Goal: Task Accomplishment & Management: Use online tool/utility

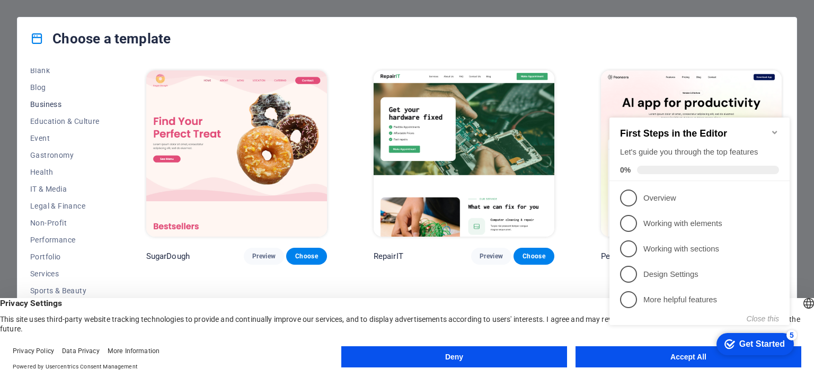
scroll to position [144, 0]
click at [775, 131] on icon "Minimize checklist" at bounding box center [774, 132] width 5 height 3
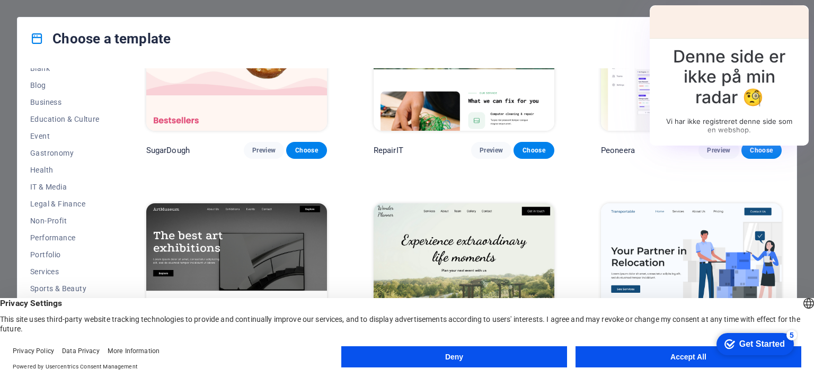
scroll to position [265, 0]
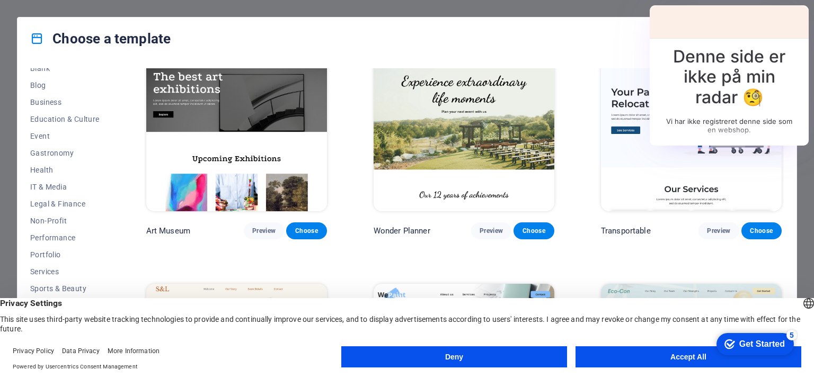
click at [462, 355] on button "Deny" at bounding box center [454, 357] width 226 height 21
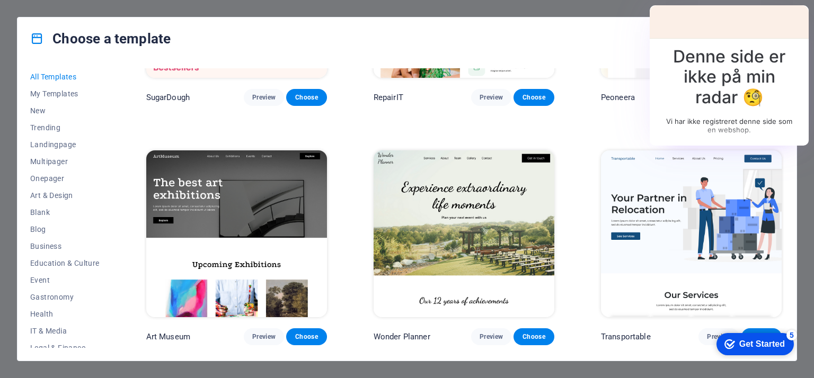
scroll to position [0, 0]
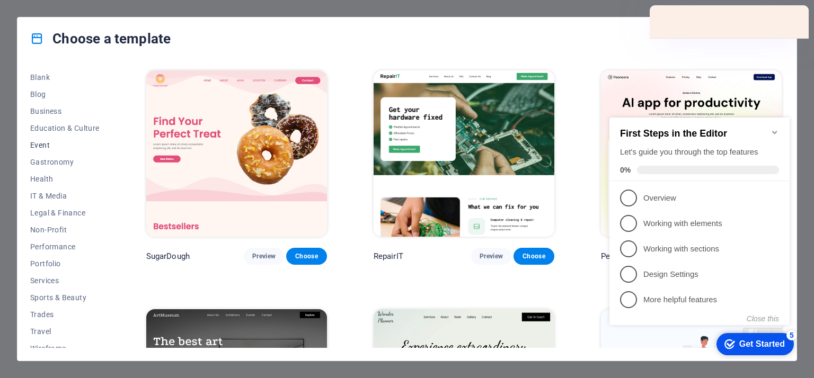
scroll to position [144, 0]
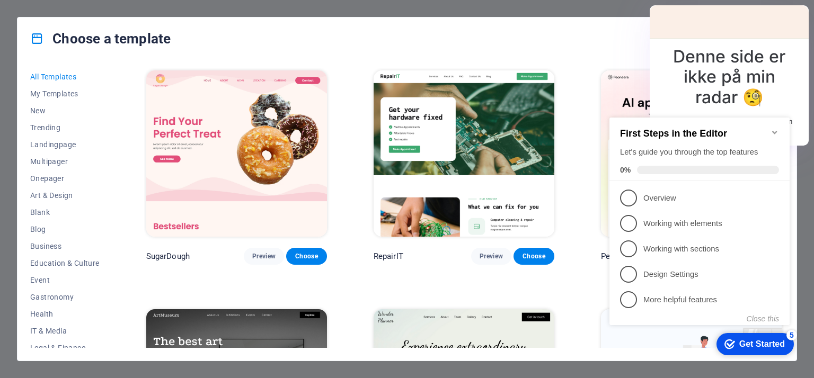
click at [776, 131] on icon "Minimize checklist" at bounding box center [774, 132] width 5 height 3
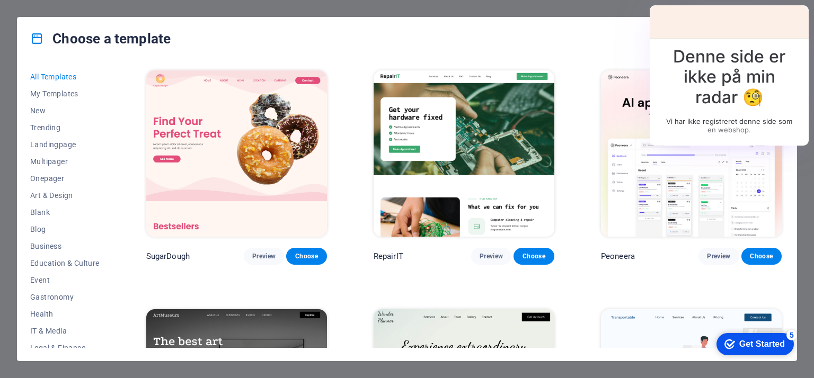
click at [33, 40] on icon at bounding box center [37, 39] width 14 height 14
click at [56, 95] on span "My Templates" at bounding box center [64, 94] width 69 height 8
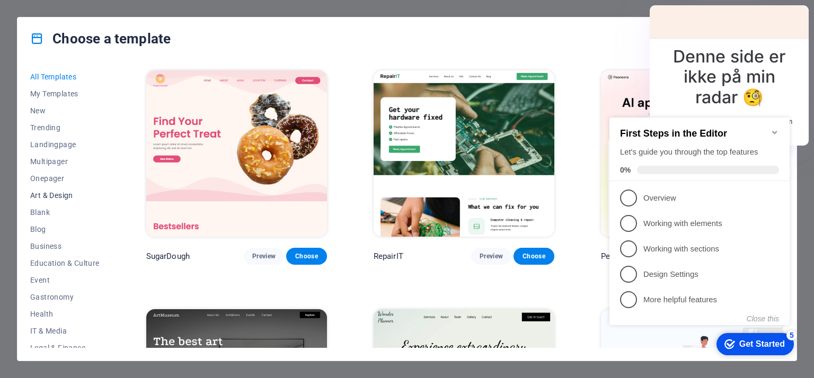
click at [58, 197] on span "Art & Design" at bounding box center [64, 195] width 69 height 8
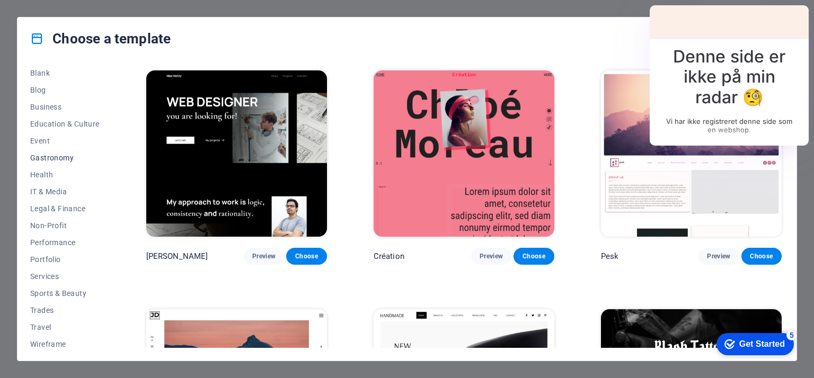
scroll to position [144, 0]
click at [45, 86] on span "Blog" at bounding box center [64, 85] width 69 height 8
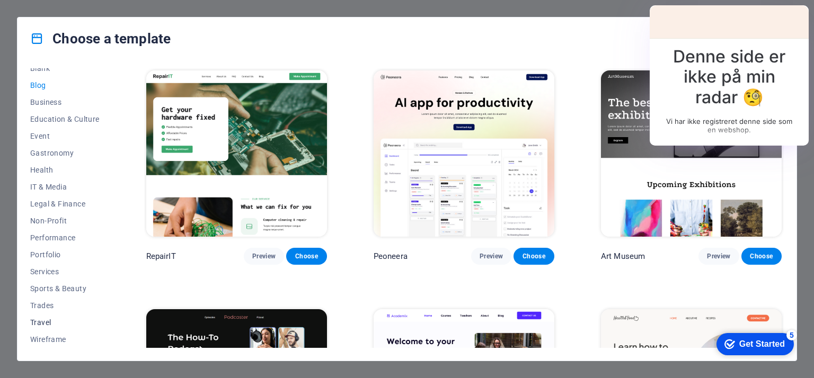
click at [39, 330] on button "Travel" at bounding box center [64, 322] width 69 height 17
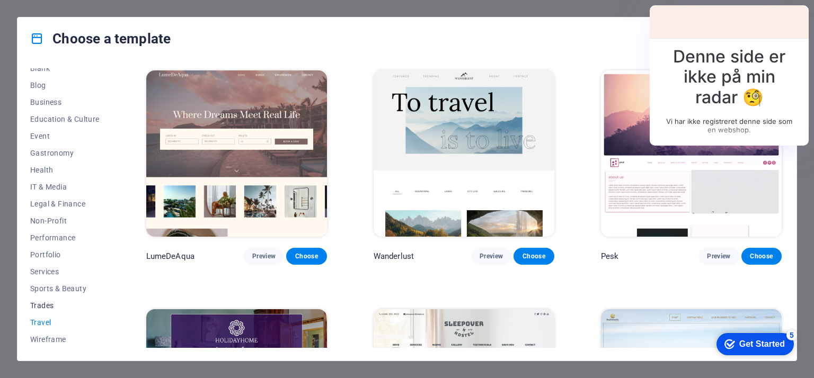
click at [40, 308] on span "Trades" at bounding box center [64, 306] width 69 height 8
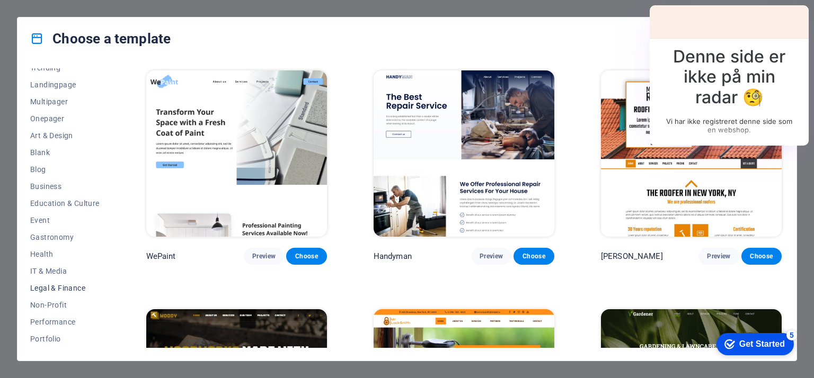
scroll to position [0, 0]
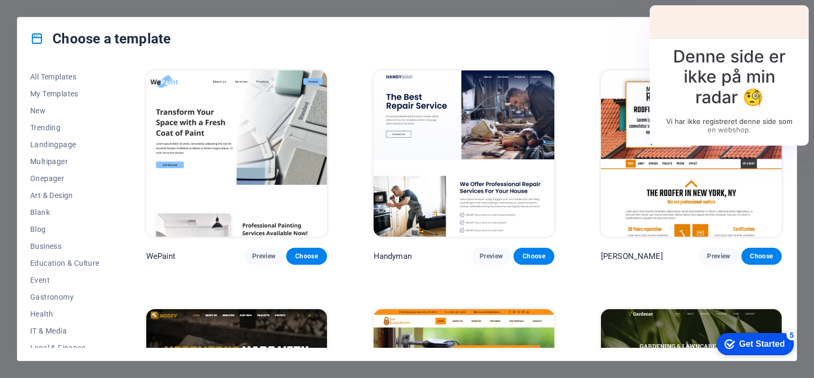
click at [36, 38] on icon at bounding box center [37, 39] width 14 height 14
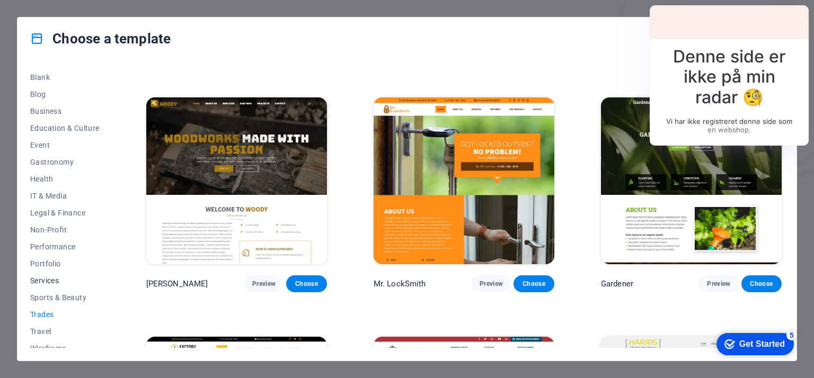
scroll to position [144, 0]
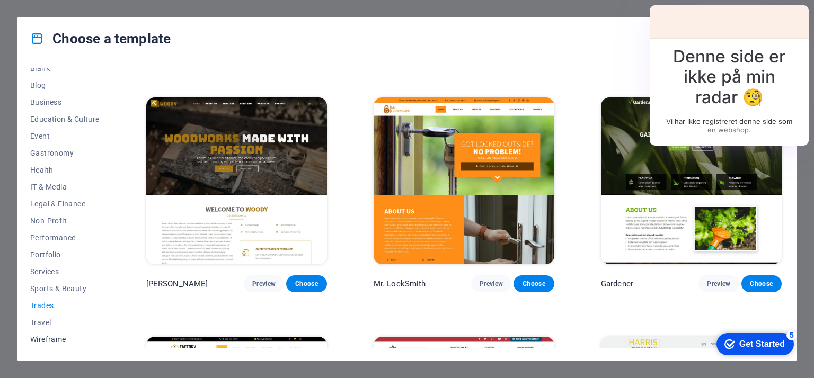
click at [49, 340] on span "Wireframe" at bounding box center [64, 340] width 69 height 8
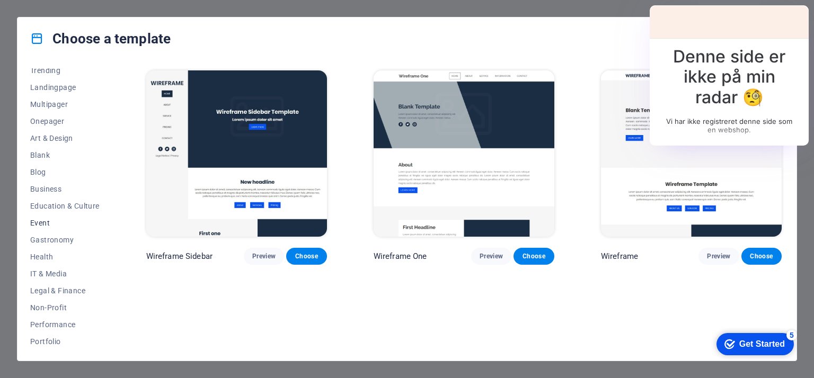
scroll to position [0, 0]
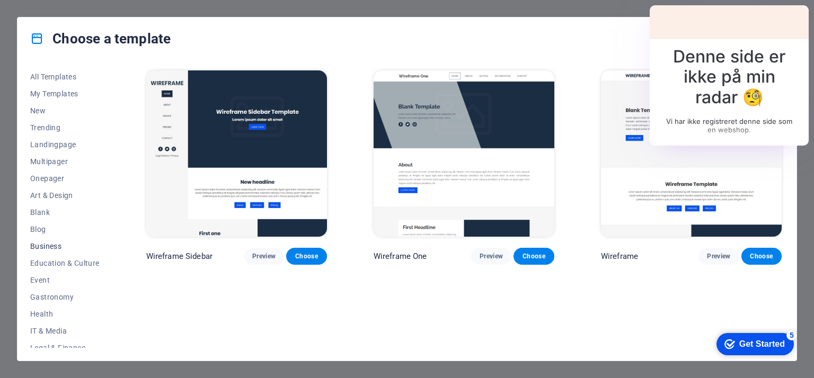
click at [56, 241] on button "Business" at bounding box center [64, 246] width 69 height 17
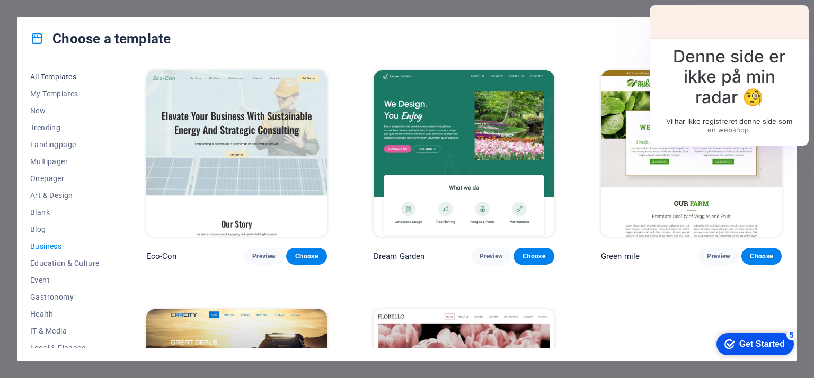
click at [50, 79] on span "All Templates" at bounding box center [64, 77] width 69 height 8
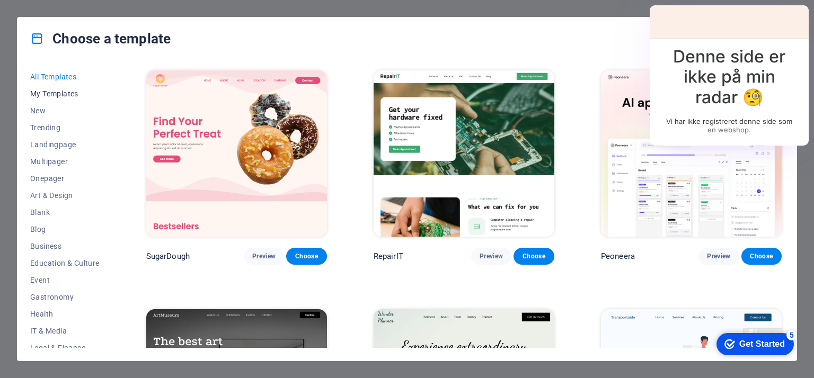
click at [58, 93] on span "My Templates" at bounding box center [64, 94] width 69 height 8
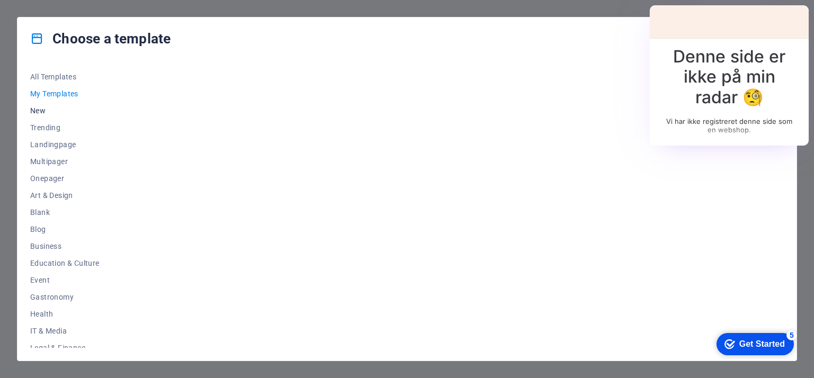
click at [34, 110] on span "New" at bounding box center [64, 111] width 69 height 8
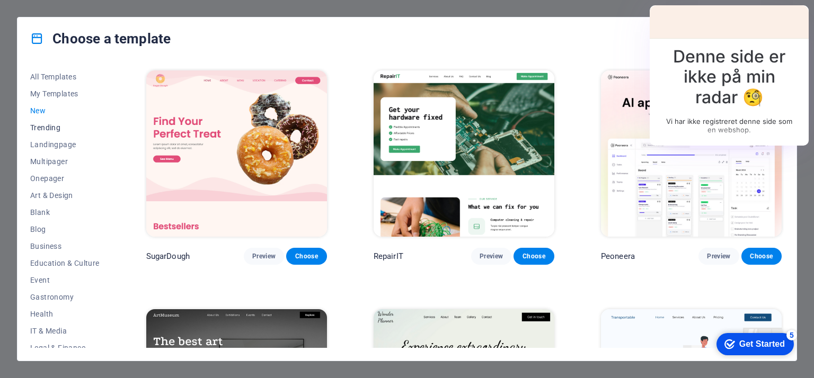
click at [46, 125] on span "Trending" at bounding box center [64, 128] width 69 height 8
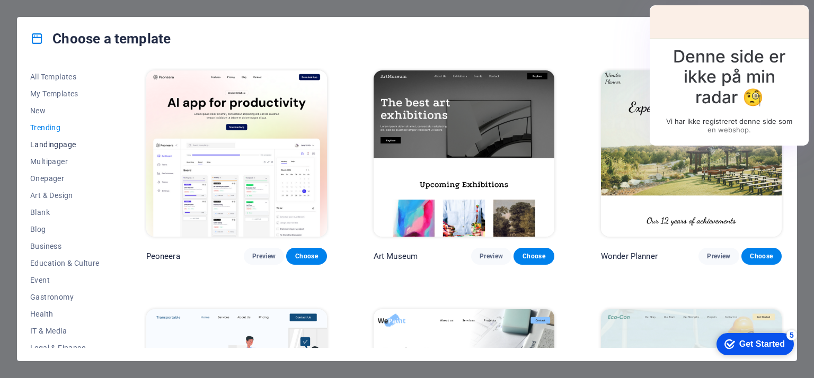
click at [49, 148] on span "Landingpage" at bounding box center [64, 144] width 69 height 8
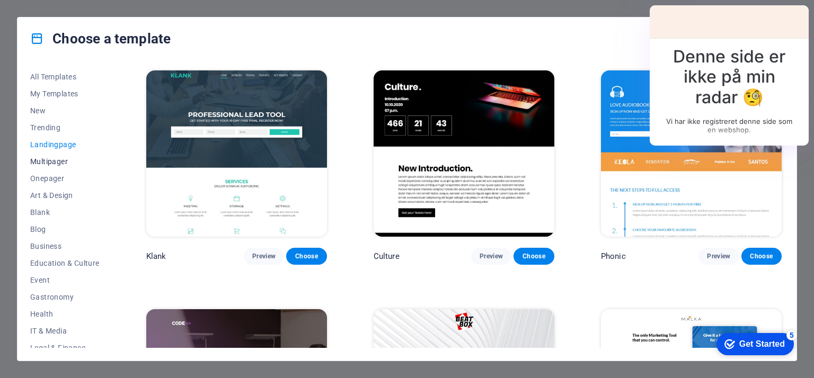
click at [50, 161] on span "Multipager" at bounding box center [64, 161] width 69 height 8
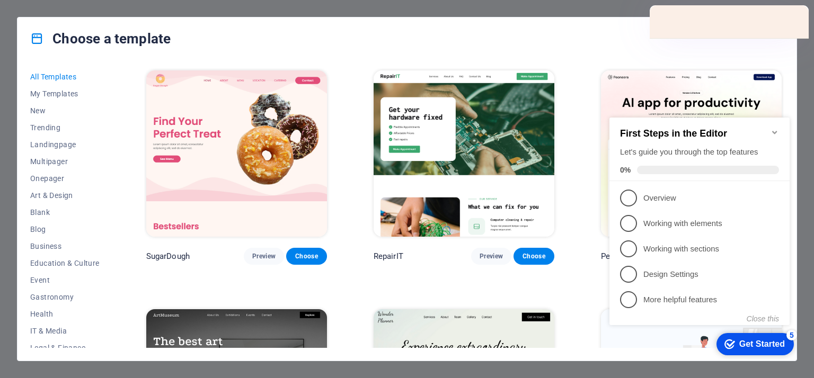
click at [39, 36] on icon at bounding box center [37, 39] width 14 height 14
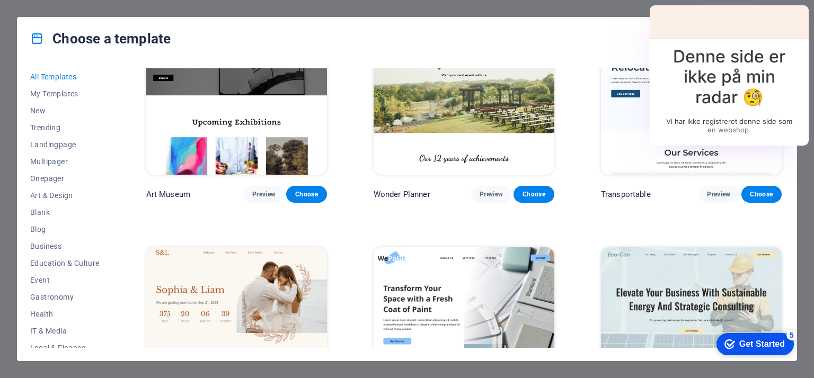
scroll to position [318, 0]
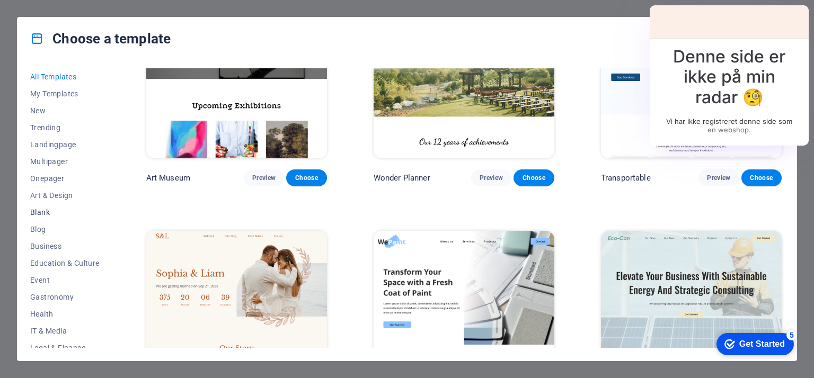
click at [49, 214] on span "Blank" at bounding box center [64, 212] width 69 height 8
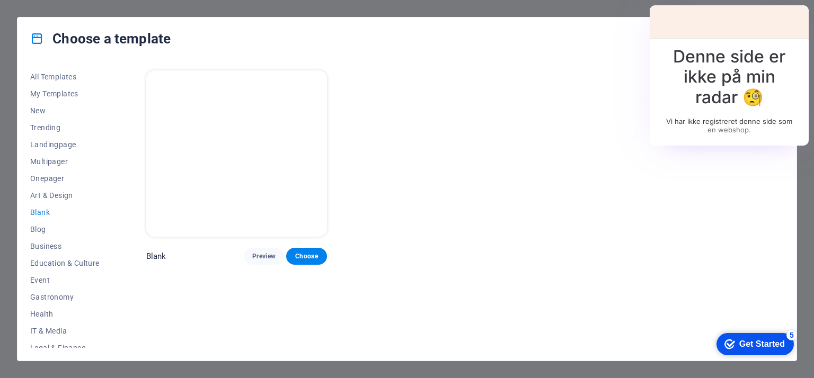
scroll to position [0, 0]
